Goal: Browse casually

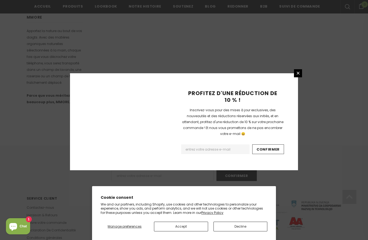
scroll to position [325, 0]
